Goal: Information Seeking & Learning: Learn about a topic

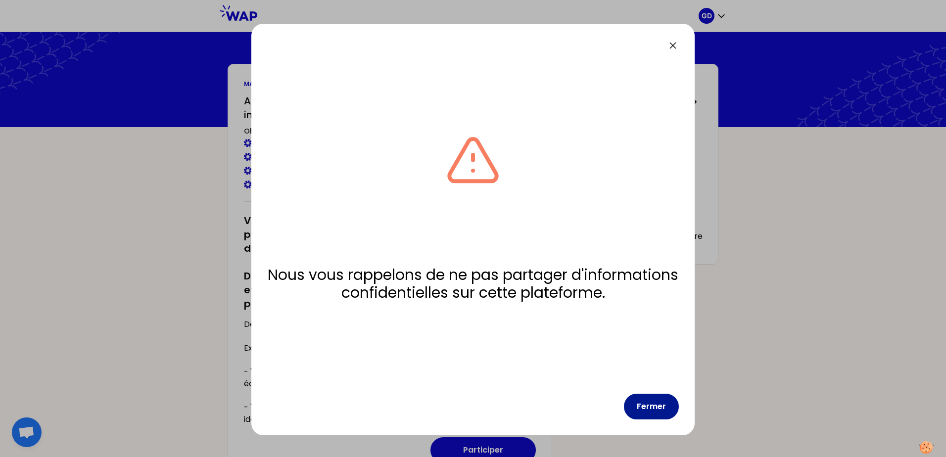
click at [670, 407] on button "Fermer" at bounding box center [651, 407] width 55 height 26
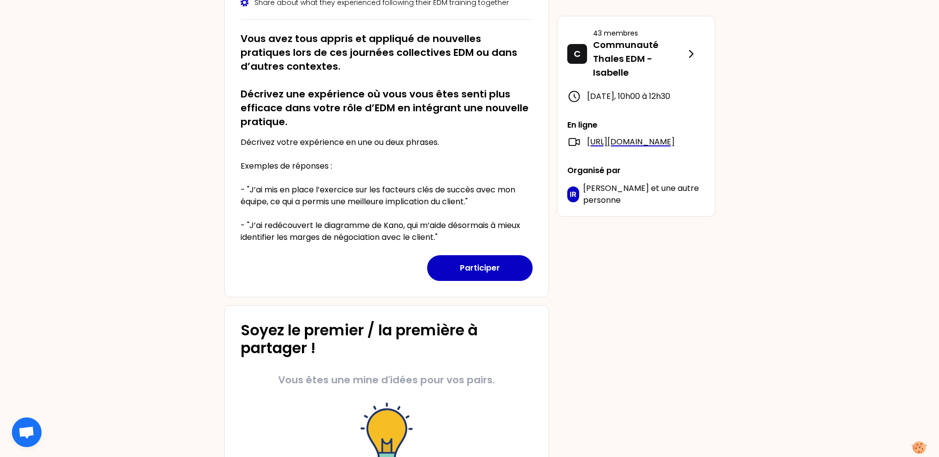
scroll to position [281, 0]
